Goal: Use online tool/utility: Utilize a website feature to perform a specific function

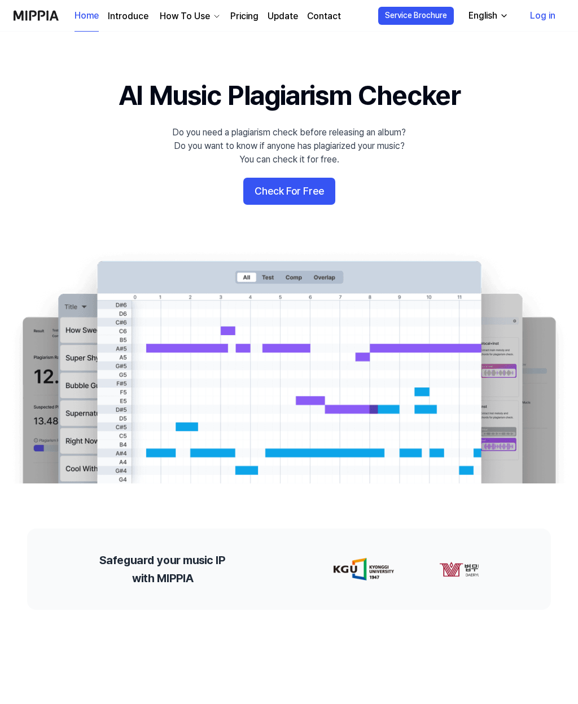
click at [548, 15] on link "Log in" at bounding box center [542, 16] width 43 height 32
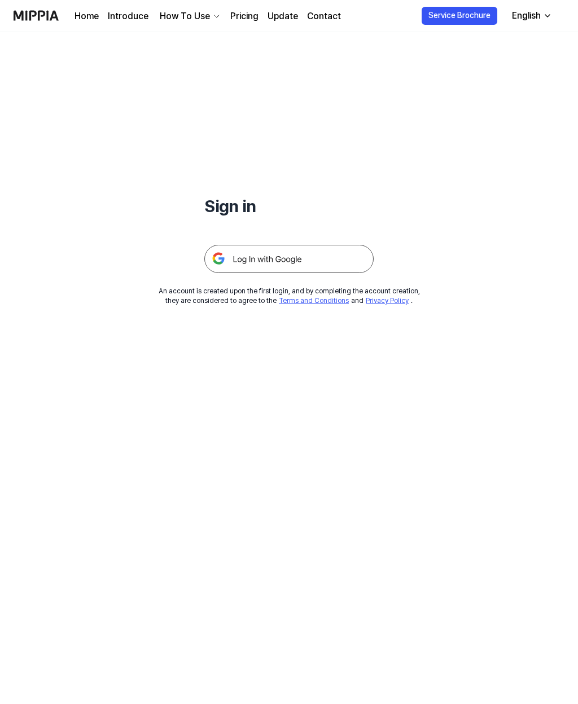
click at [326, 264] on img at bounding box center [288, 259] width 169 height 28
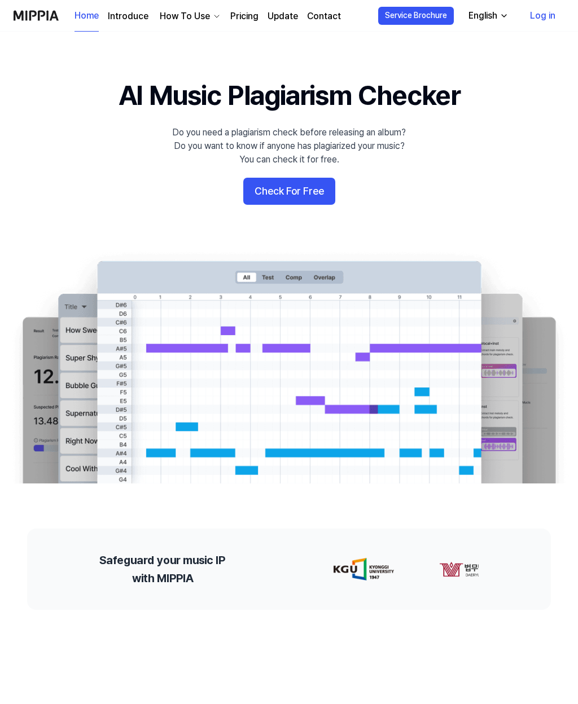
click at [549, 16] on link "Log in" at bounding box center [542, 16] width 43 height 32
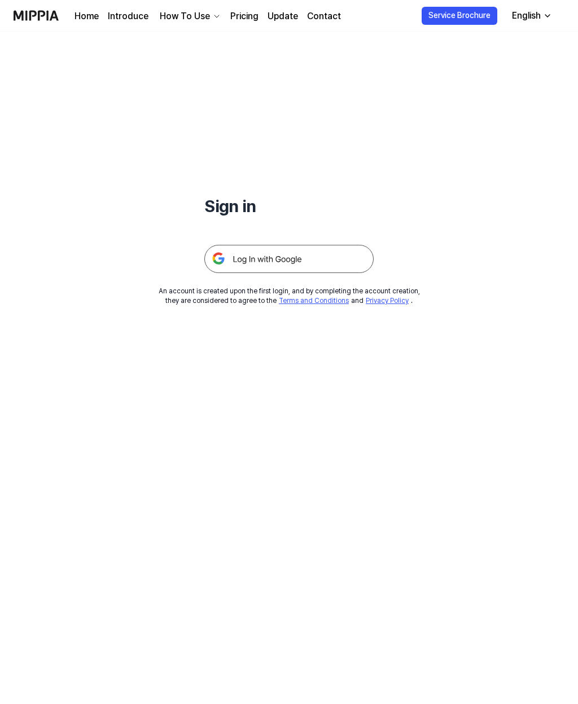
click at [315, 254] on img at bounding box center [288, 259] width 169 height 28
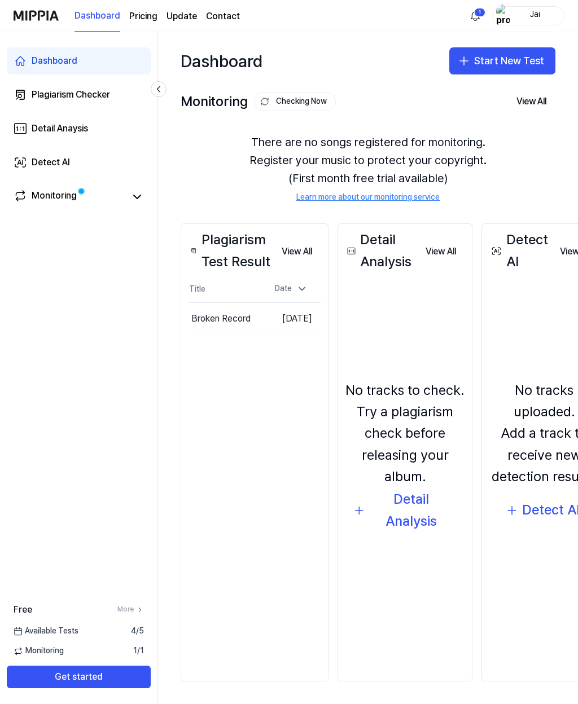
click at [486, 64] on button "Start New Test" at bounding box center [502, 60] width 106 height 27
click at [471, 138] on div "Detect AI" at bounding box center [466, 132] width 33 height 11
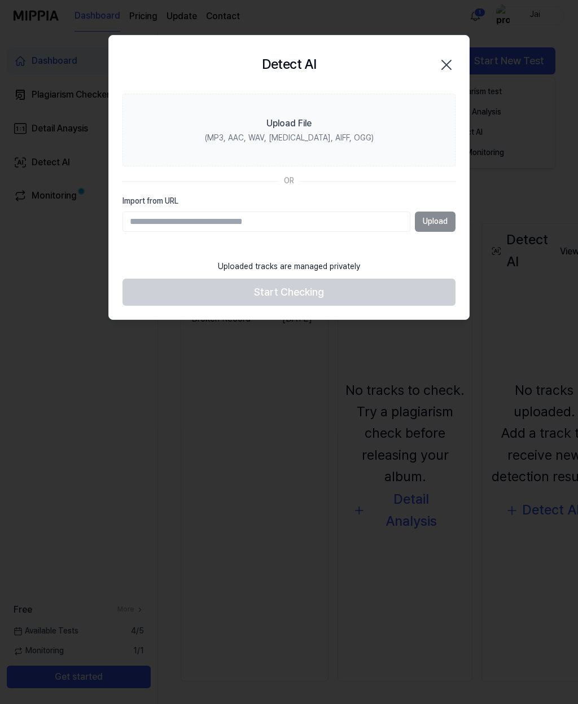
click at [333, 123] on label "Upload File (MP3, AAC, WAV, FLAC, AIFF, OGG)" at bounding box center [288, 130] width 333 height 73
click at [0, 0] on input "Upload File (MP3, AAC, WAV, FLAC, AIFF, OGG)" at bounding box center [0, 0] width 0 height 0
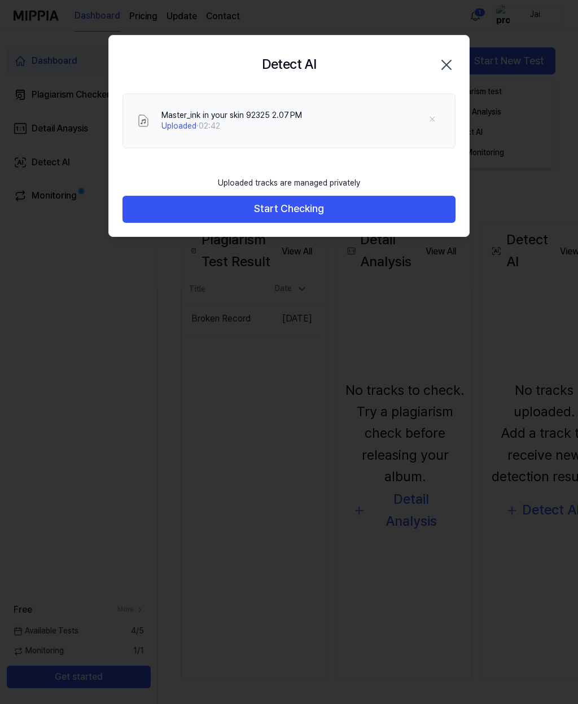
click at [358, 216] on button "Start Checking" at bounding box center [288, 209] width 333 height 27
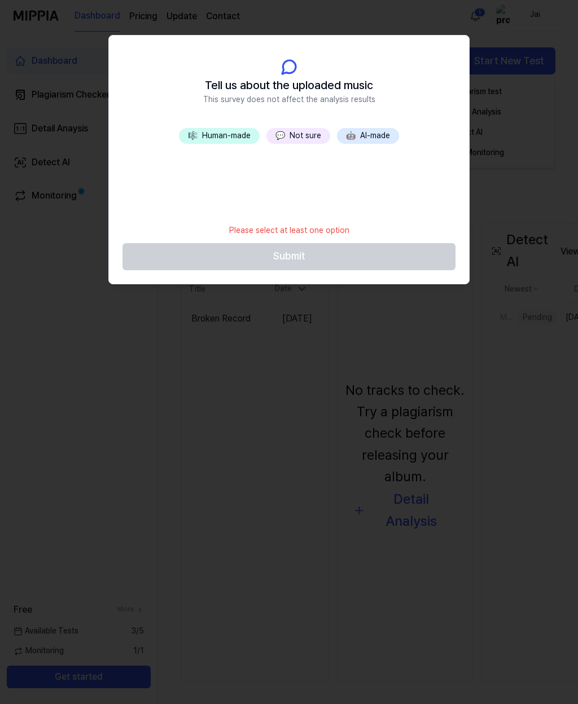
click at [306, 133] on button "💬 Not sure" at bounding box center [298, 136] width 64 height 16
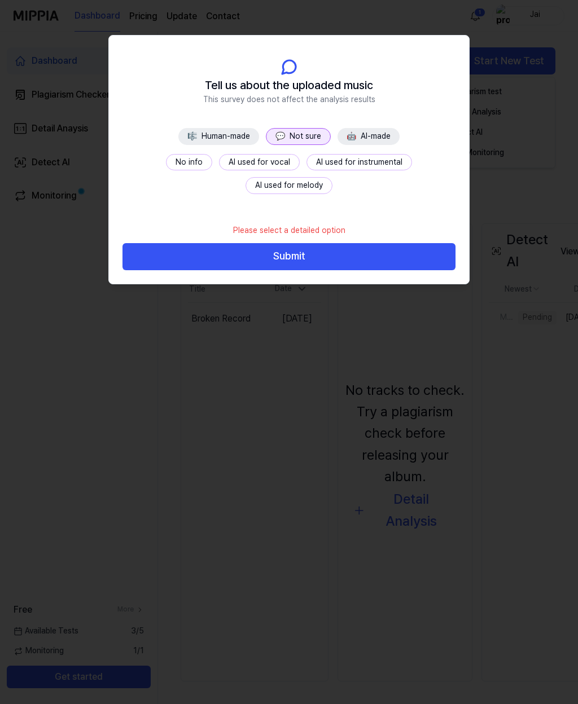
click at [305, 260] on button "Submit" at bounding box center [288, 256] width 333 height 27
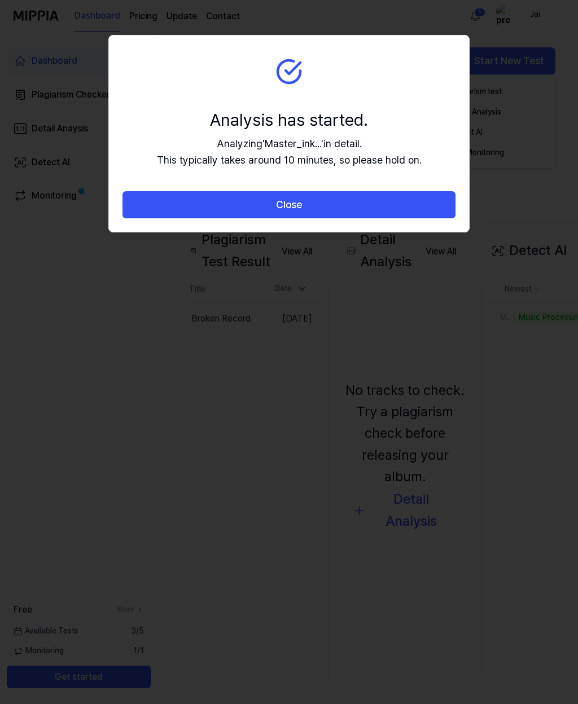
click at [350, 203] on button "Close" at bounding box center [288, 204] width 333 height 27
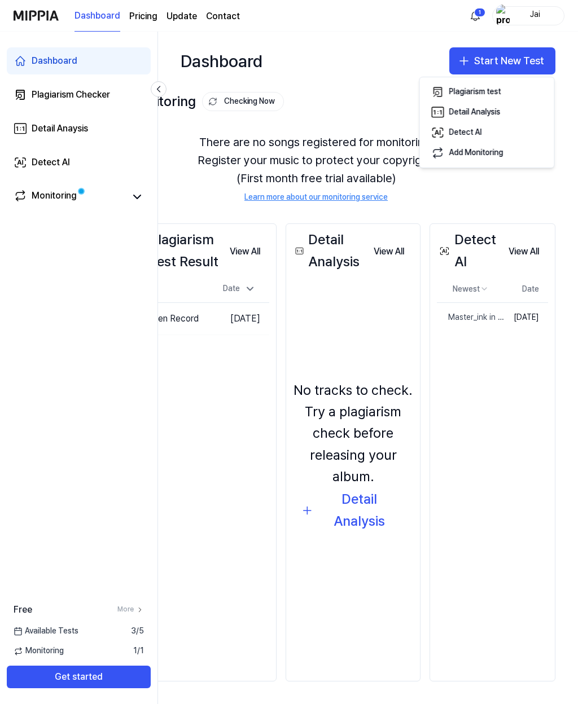
scroll to position [0, 78]
click at [527, 246] on button "View All" at bounding box center [523, 251] width 49 height 23
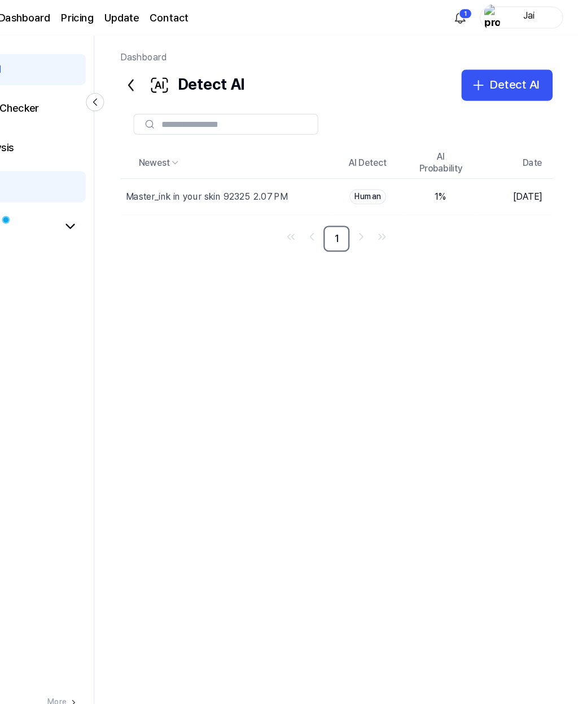
click at [379, 166] on div "Human" at bounding box center [395, 171] width 32 height 13
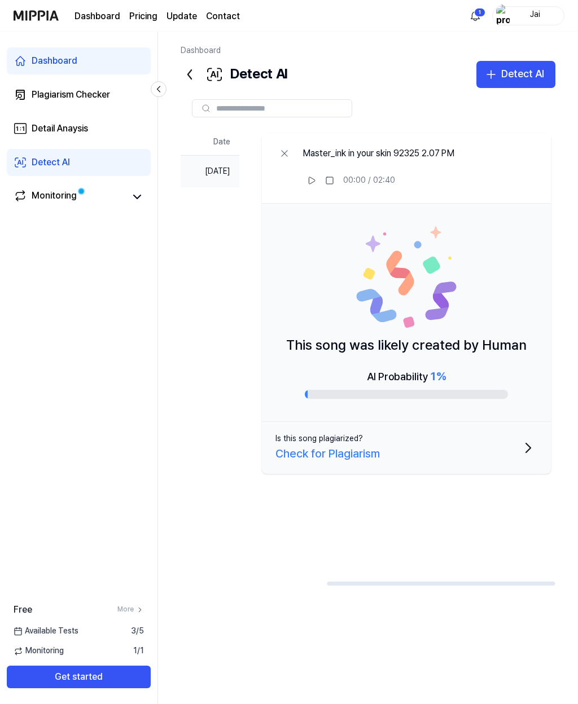
scroll to position [0, 240]
